Goal: Navigation & Orientation: Find specific page/section

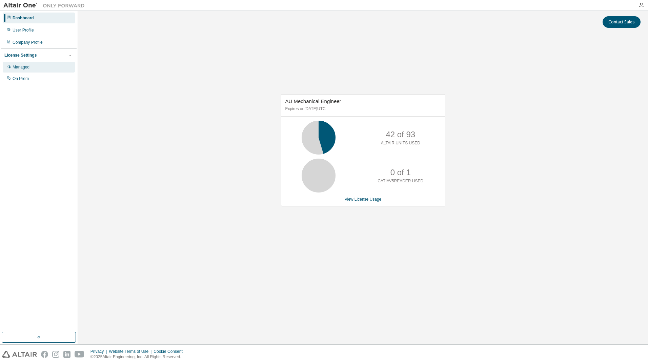
click at [23, 70] on div "Managed" at bounding box center [21, 66] width 17 height 5
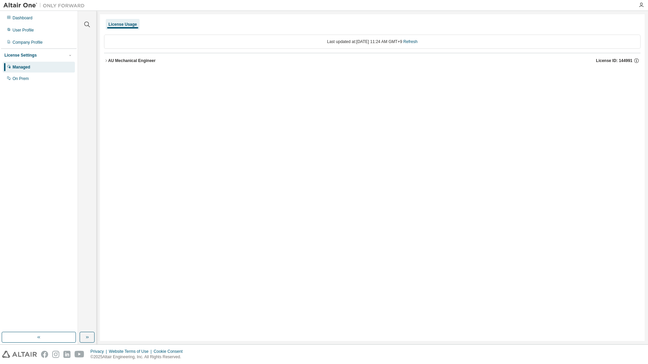
click at [106, 61] on icon "button" at bounding box center [106, 61] width 4 height 4
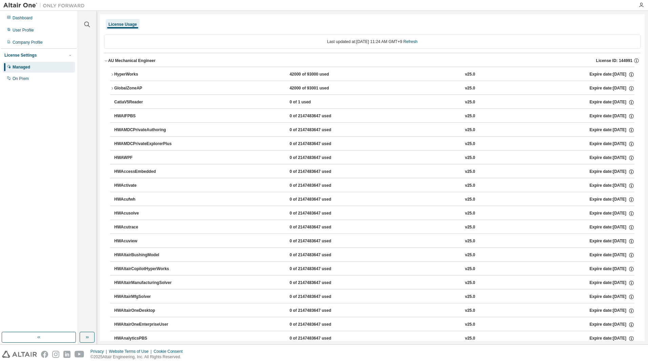
click at [114, 76] on icon "button" at bounding box center [112, 75] width 4 height 4
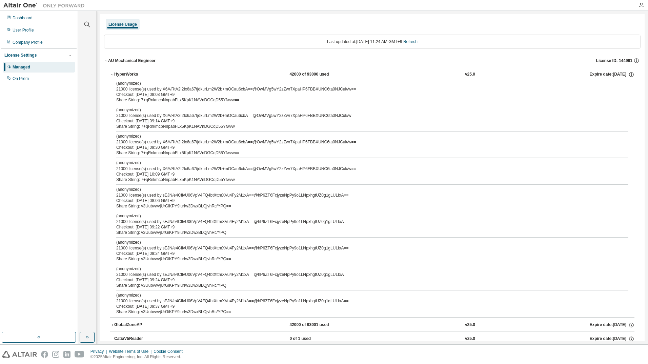
click at [21, 6] on img at bounding box center [45, 5] width 85 height 7
click at [26, 19] on div "Dashboard" at bounding box center [23, 17] width 20 height 5
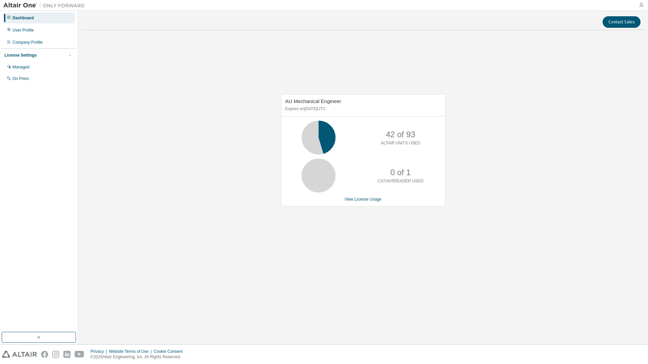
click at [641, 5] on icon "button" at bounding box center [641, 4] width 5 height 5
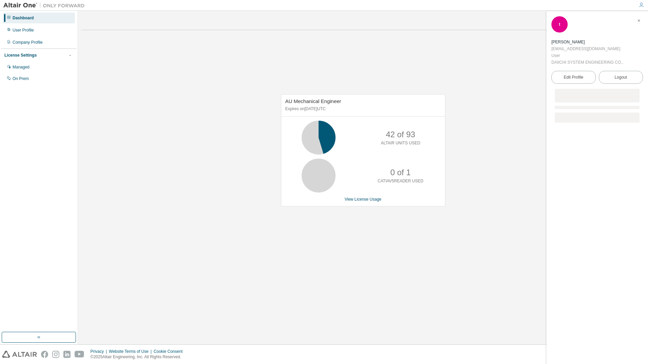
click at [626, 5] on div at bounding box center [361, 5] width 547 height 11
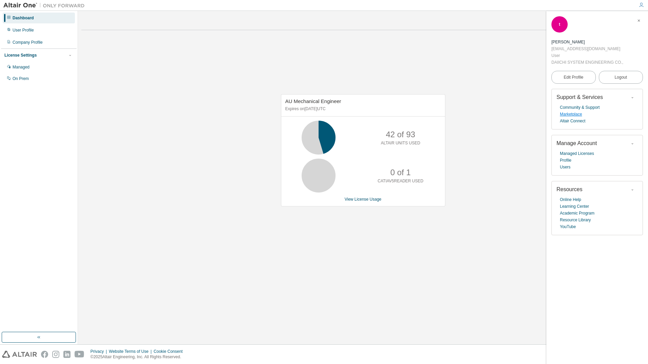
click at [575, 116] on link "Marketplace" at bounding box center [571, 114] width 22 height 7
